Goal: Find specific page/section: Find specific page/section

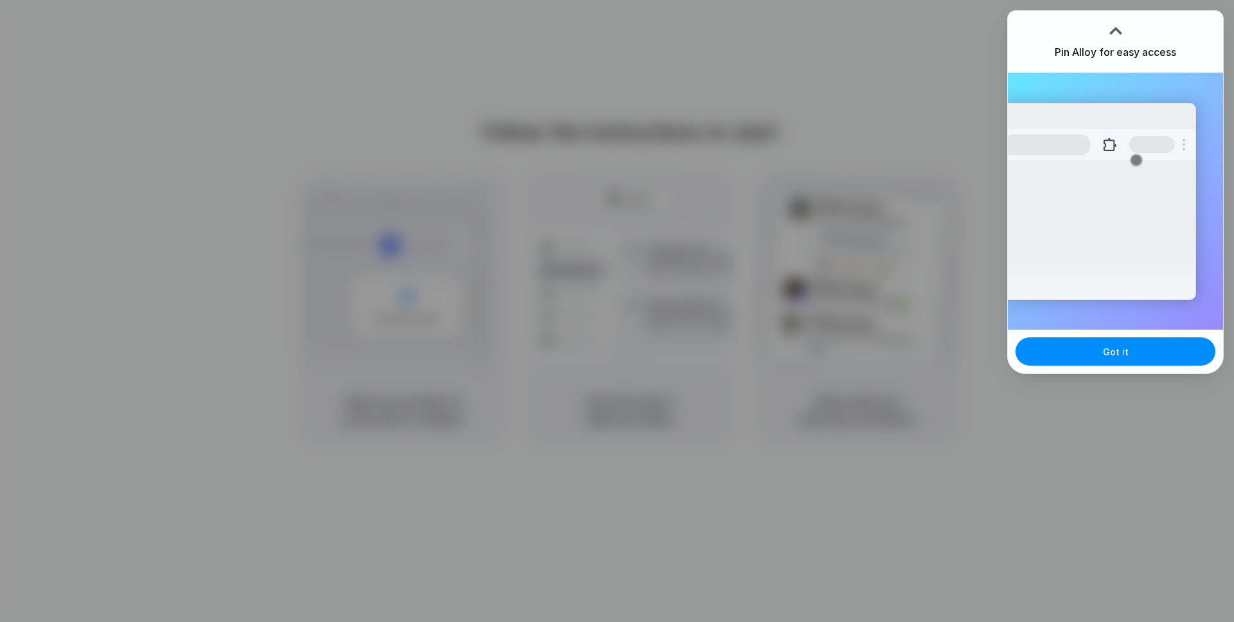
click at [1113, 22] on div at bounding box center [1115, 30] width 19 height 19
click at [1118, 34] on div at bounding box center [1115, 30] width 19 height 19
click at [1115, 348] on span "Got it" at bounding box center [1116, 351] width 26 height 13
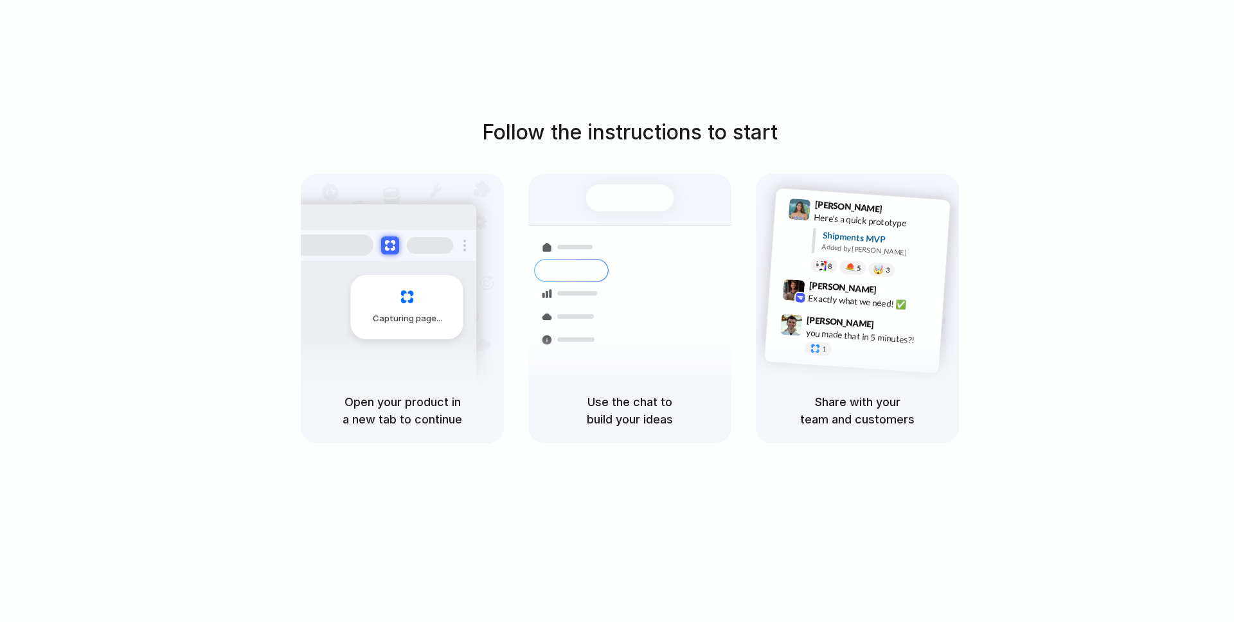
click at [1161, 54] on div "Follow the instructions to start Capturing page Open your product in a new tab …" at bounding box center [629, 324] width 1259 height 648
